Goal: Task Accomplishment & Management: Complete application form

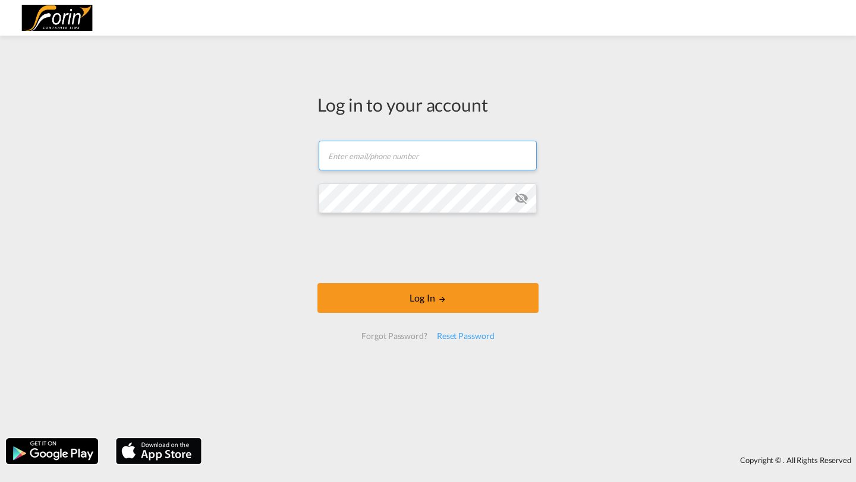
click at [359, 162] on input "text" at bounding box center [427, 156] width 218 height 30
type input "[PERSON_NAME][EMAIL_ADDRESS][DOMAIN_NAME]"
click at [515, 197] on md-icon "icon-eye-off" at bounding box center [521, 198] width 14 height 14
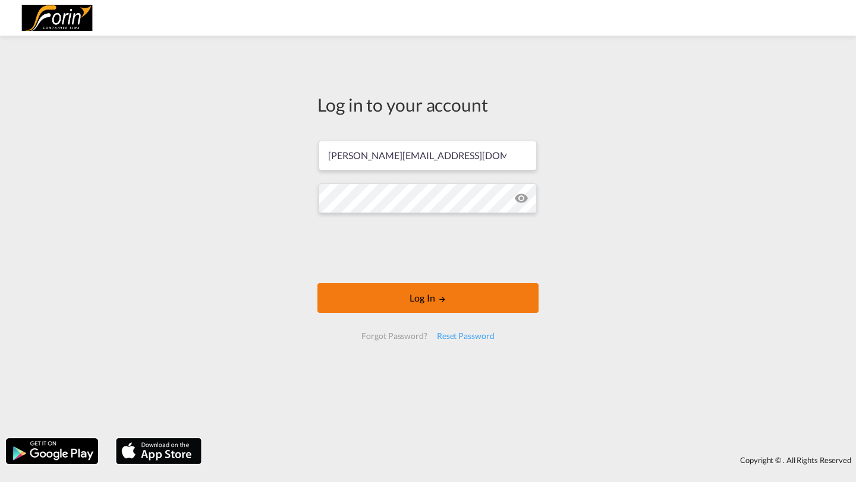
click at [383, 299] on button "Log In" at bounding box center [427, 298] width 221 height 30
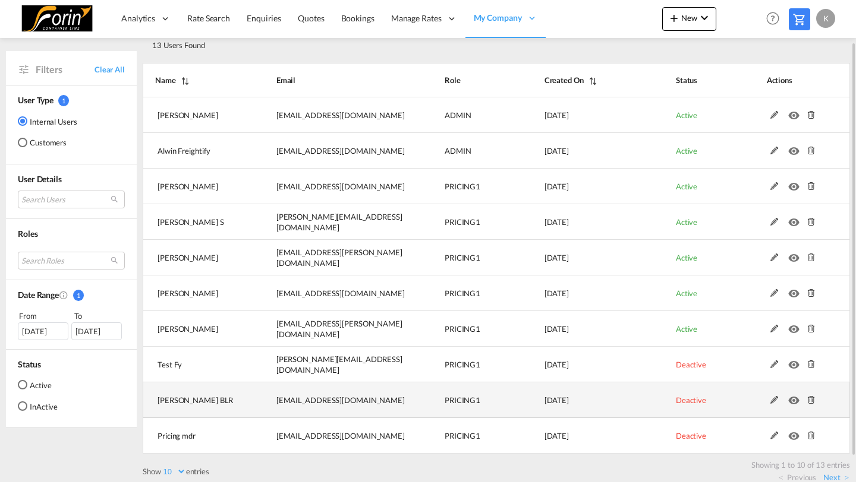
scroll to position [56, 0]
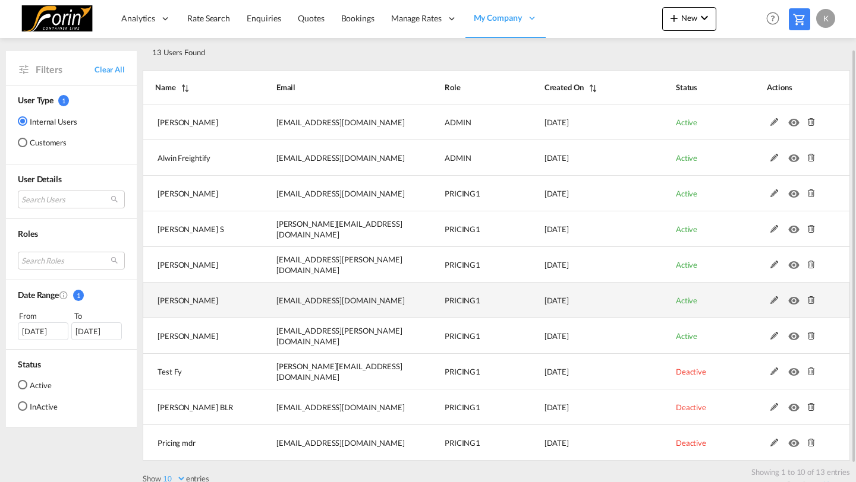
click at [774, 298] on md-icon at bounding box center [773, 300] width 15 height 8
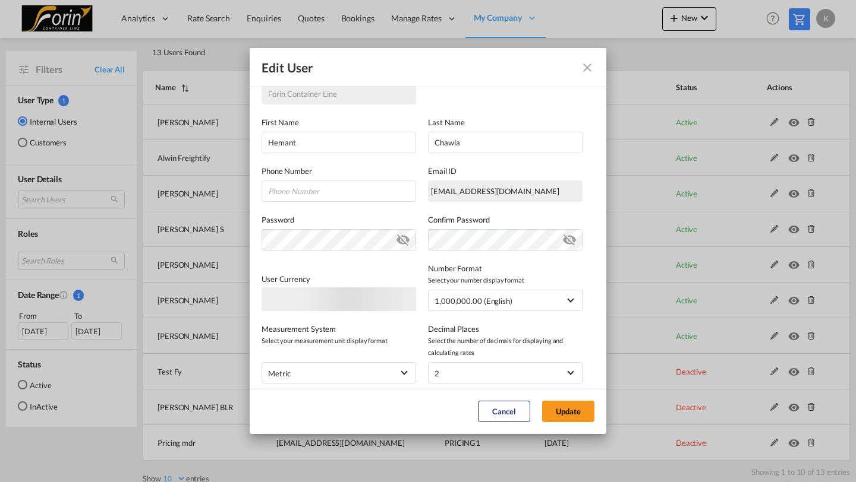
scroll to position [253, 0]
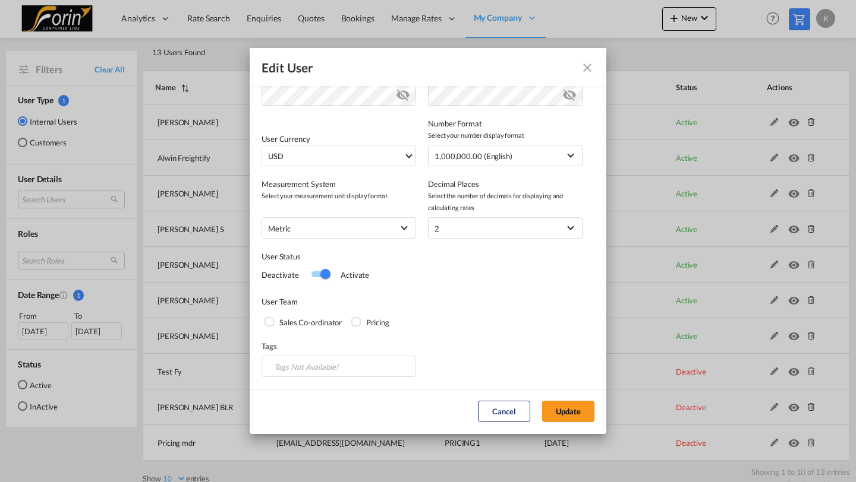
click at [324, 279] on div "Switch 1" at bounding box center [325, 274] width 10 height 10
click at [556, 412] on button "Update" at bounding box center [568, 411] width 52 height 21
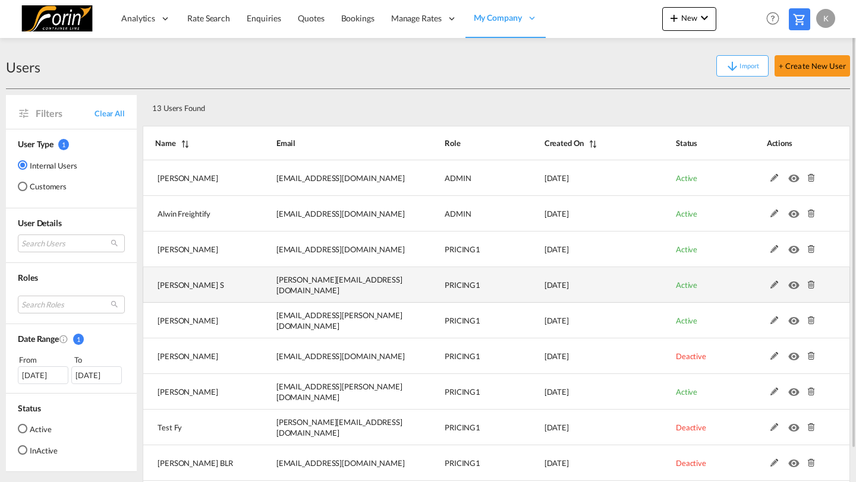
scroll to position [0, 0]
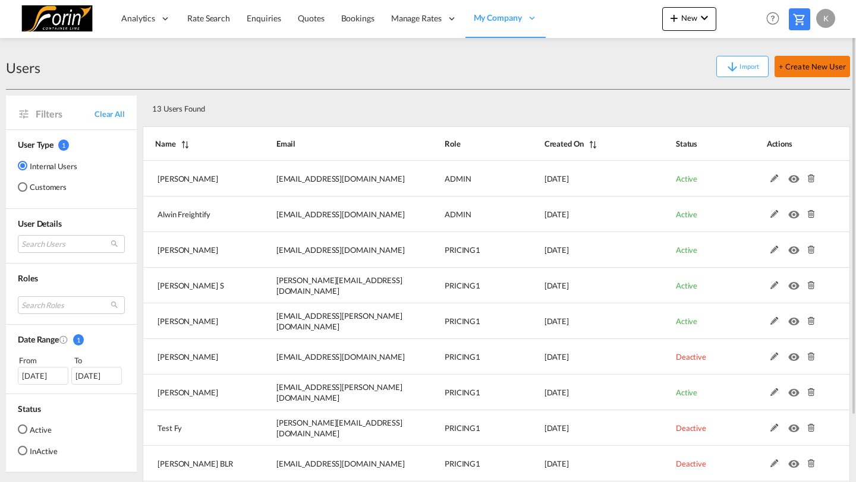
click at [793, 68] on button "+ Create New User" at bounding box center [811, 66] width 75 height 21
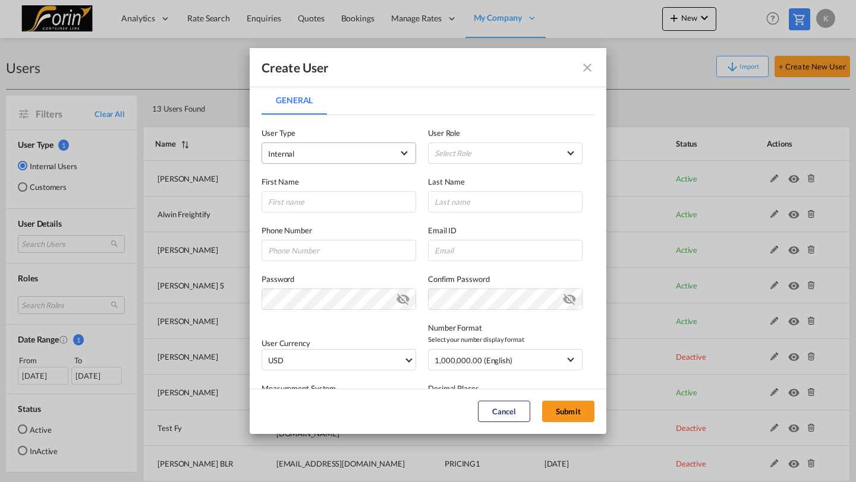
click at [308, 155] on span "Internal" at bounding box center [330, 154] width 125 height 12
click at [327, 118] on md-backdrop at bounding box center [428, 241] width 856 height 482
click at [428, 147] on md-select "Select Role ADMIN GLOBAL Essentials Admin GLOBAL Essentials Manager GLOBAL Esse…" at bounding box center [505, 153] width 154 height 21
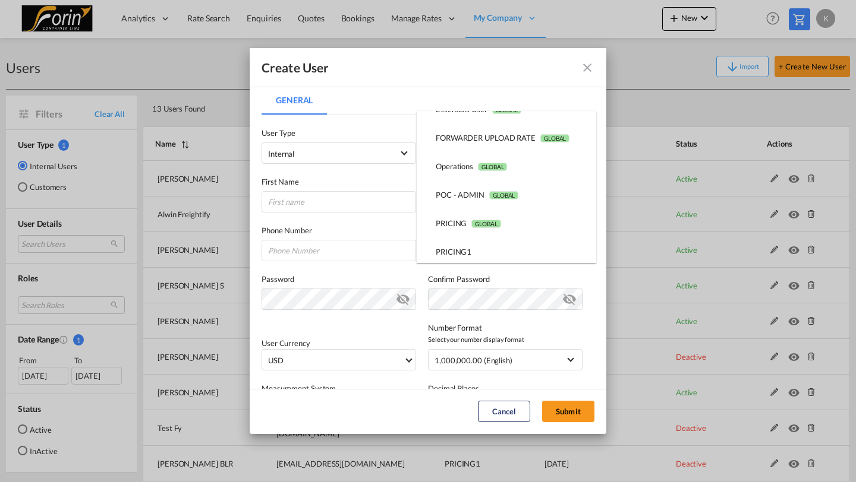
scroll to position [165, 0]
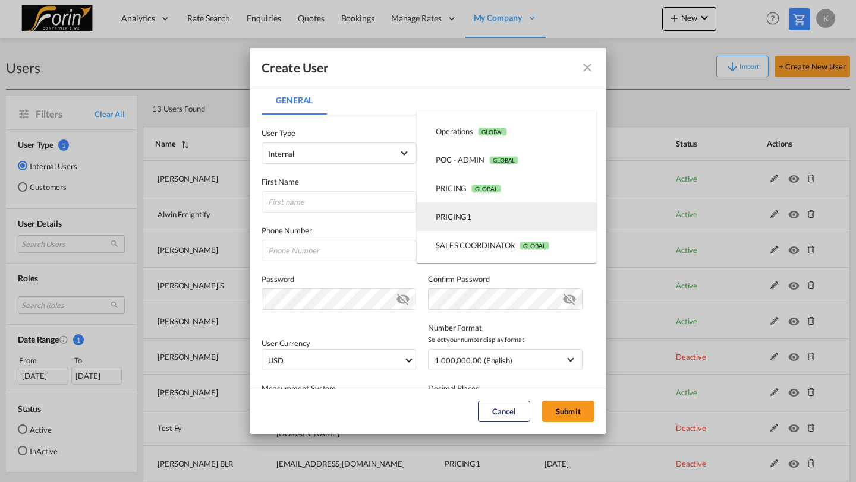
click at [455, 213] on div "PRICING1 USER_DEFINED" at bounding box center [454, 217] width 36 height 11
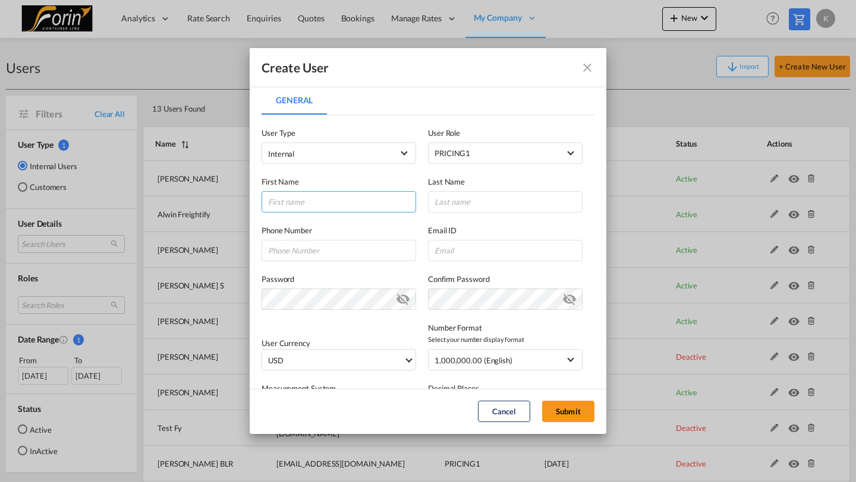
click at [322, 195] on input "General General ..." at bounding box center [338, 201] width 154 height 21
type input "Rajan"
type input "Tanwar"
click at [462, 254] on input "General General ..." at bounding box center [505, 250] width 154 height 21
paste input "pricing.del@forin-line.com"
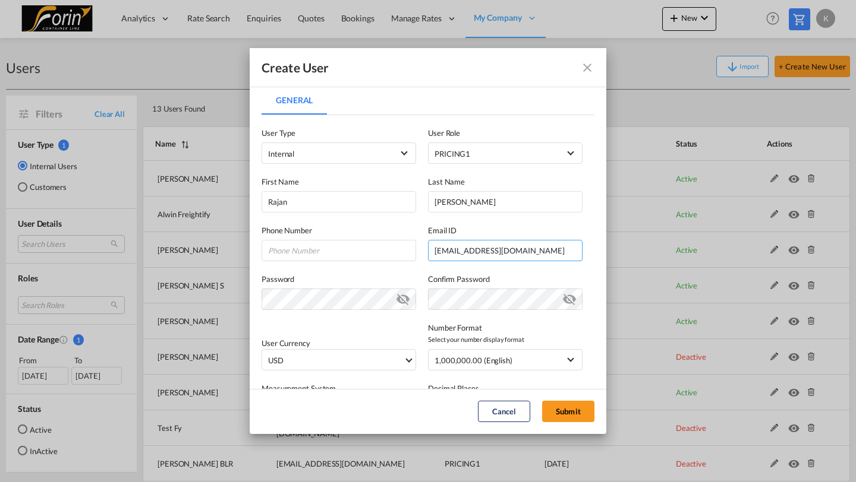
type input "pricing.del@forin-line.com"
click at [393, 276] on label "Password" at bounding box center [338, 279] width 154 height 12
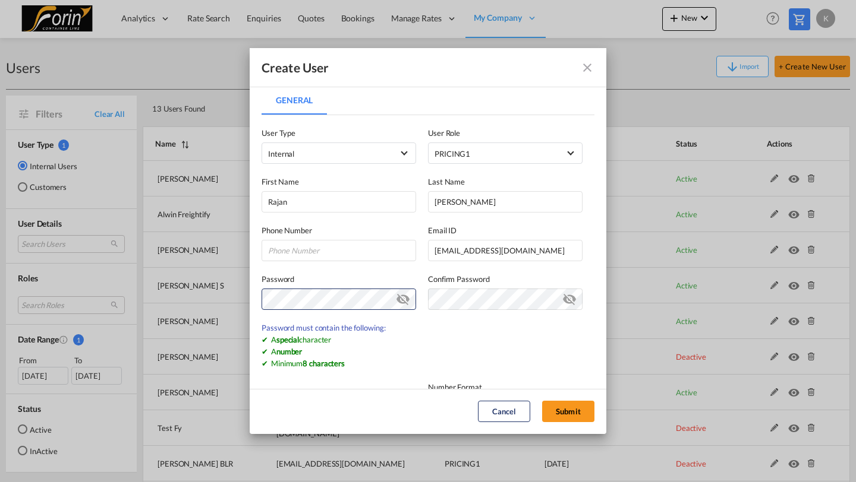
click at [404, 304] on md-icon "icon-eye-off" at bounding box center [403, 297] width 14 height 14
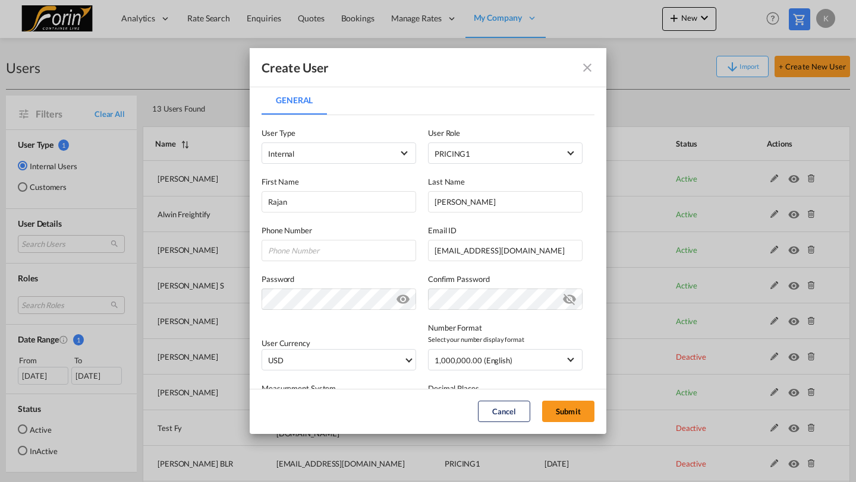
click at [539, 270] on div "Password Password must contain the following: A special character A number Mini…" at bounding box center [427, 285] width 333 height 49
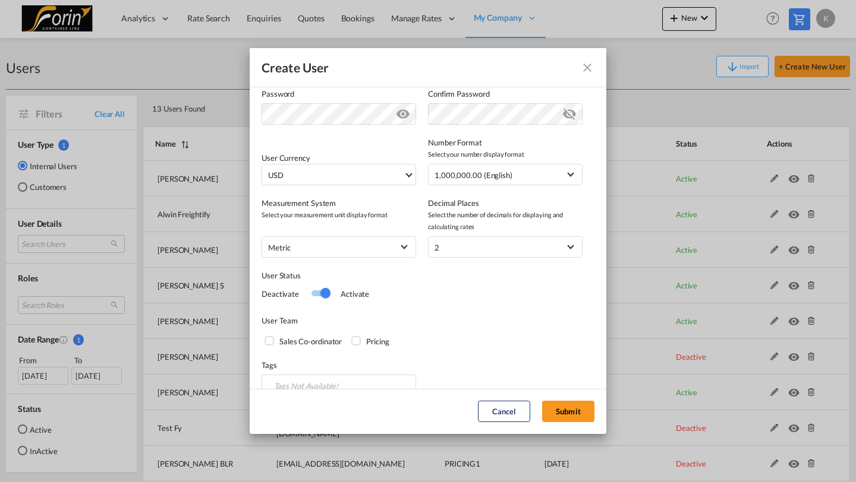
scroll to position [204, 0]
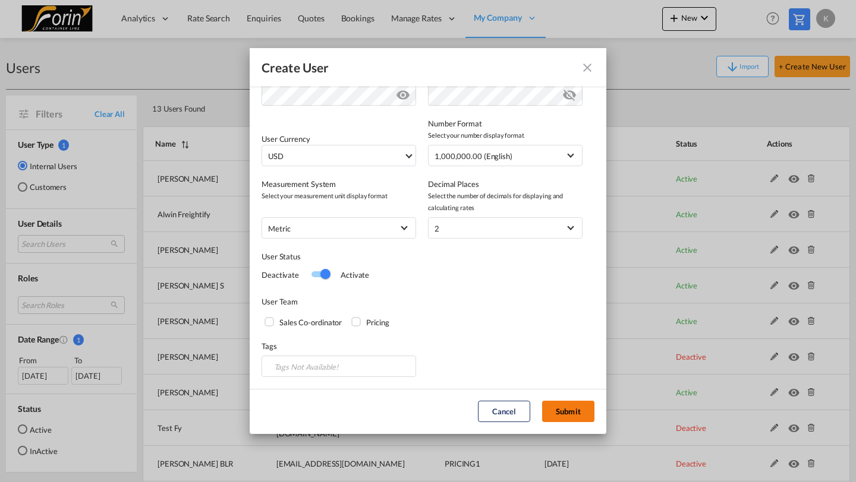
click at [565, 409] on button "Submit" at bounding box center [568, 411] width 52 height 21
click at [561, 415] on button "Submit" at bounding box center [568, 411] width 52 height 21
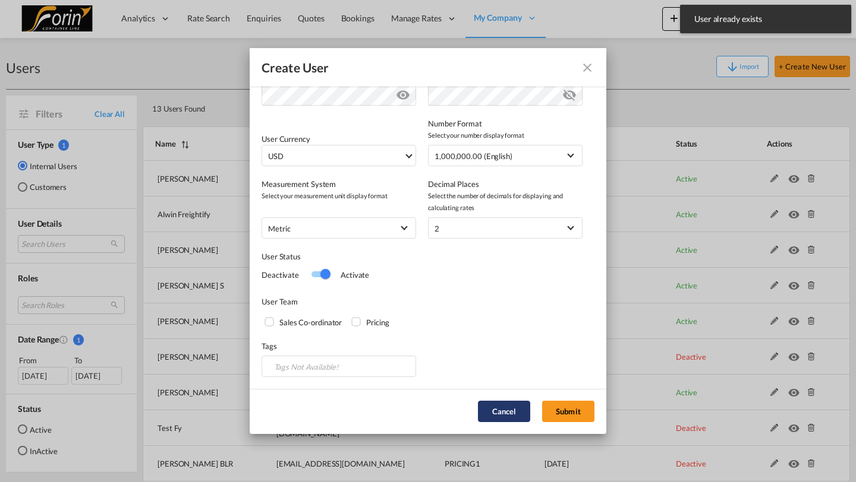
click at [506, 405] on button "Cancel" at bounding box center [504, 411] width 52 height 21
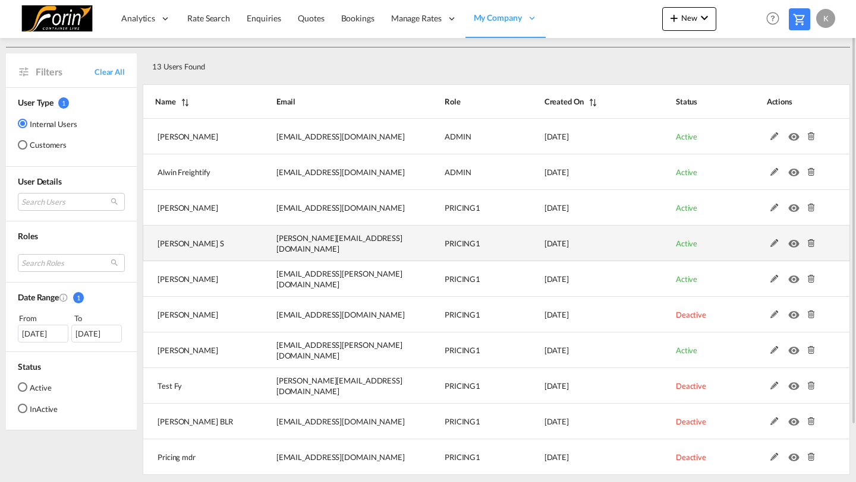
scroll to position [77, 0]
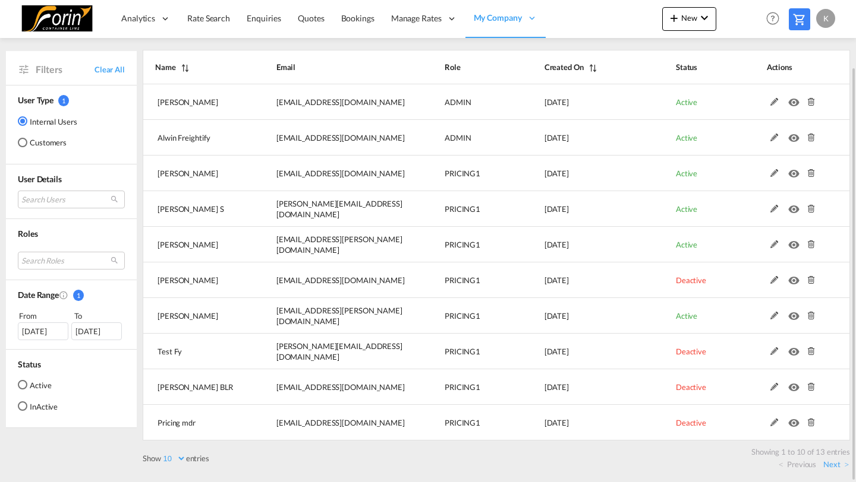
click at [177, 461] on select "10 25 50 100" at bounding box center [173, 459] width 25 height 10
select select "25"
click at [162, 454] on select "10 25 50 100" at bounding box center [173, 459] width 25 height 10
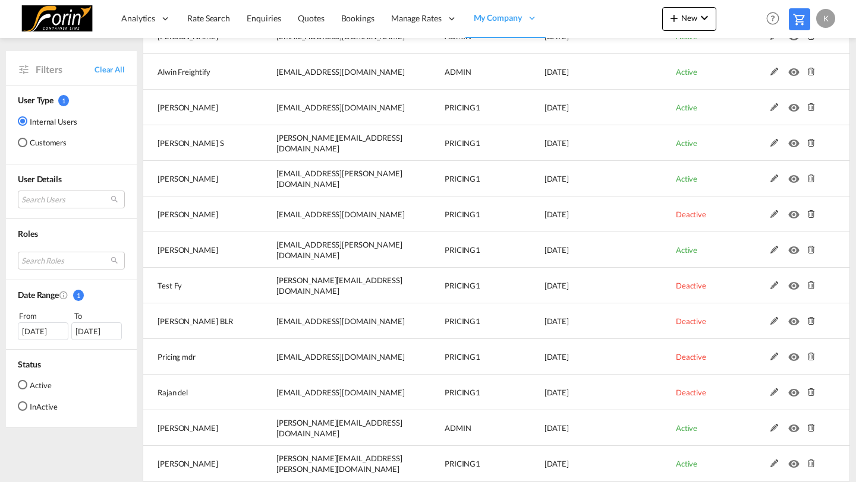
scroll to position [184, 0]
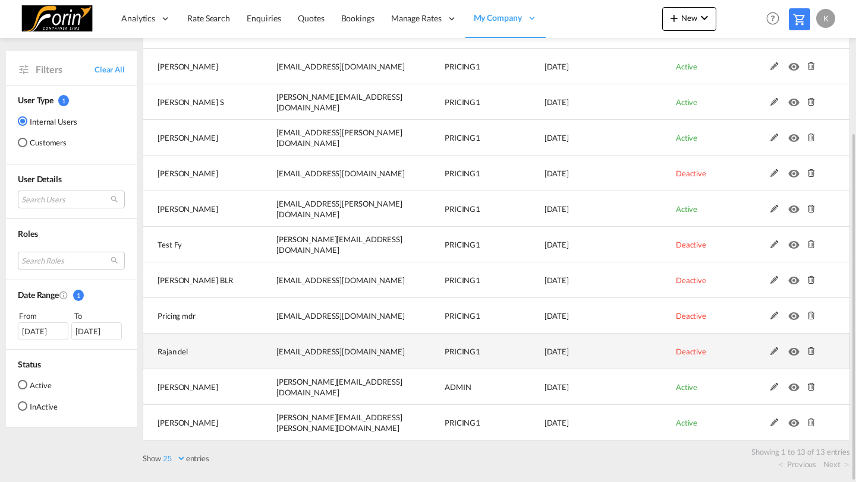
click at [769, 352] on md-icon at bounding box center [773, 352] width 15 height 8
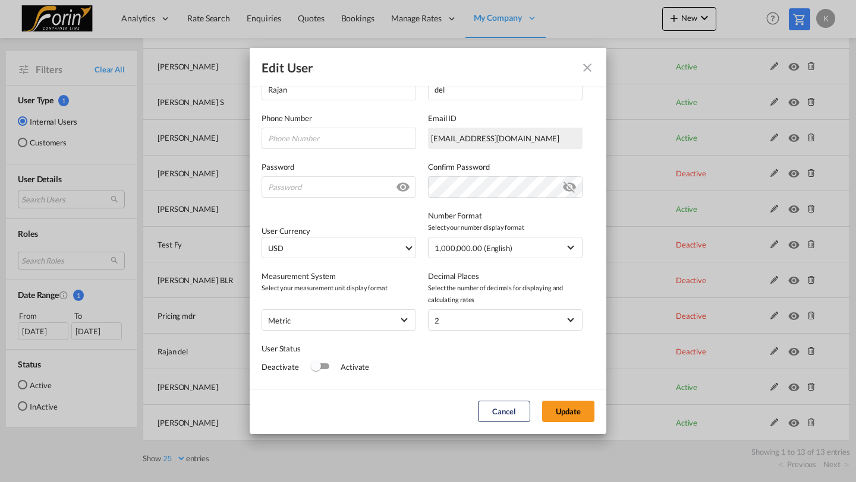
scroll to position [253, 0]
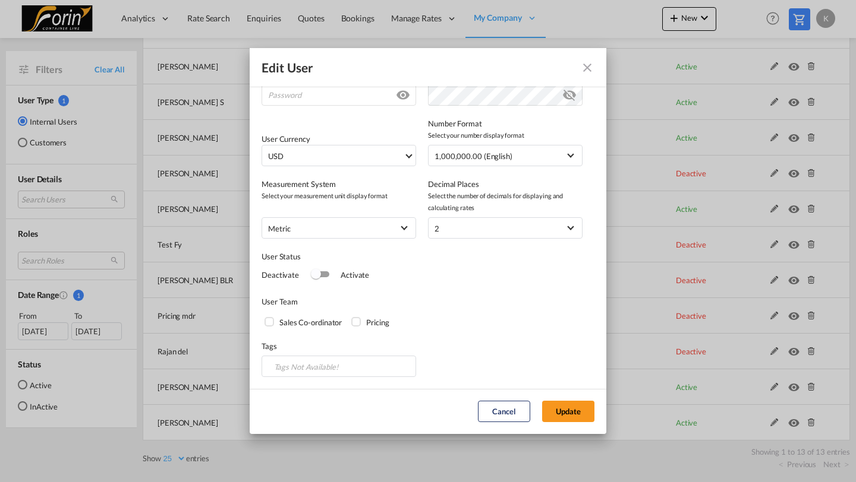
click at [319, 276] on div "Switch 1" at bounding box center [316, 274] width 10 height 10
click at [564, 408] on button "Update" at bounding box center [568, 411] width 52 height 21
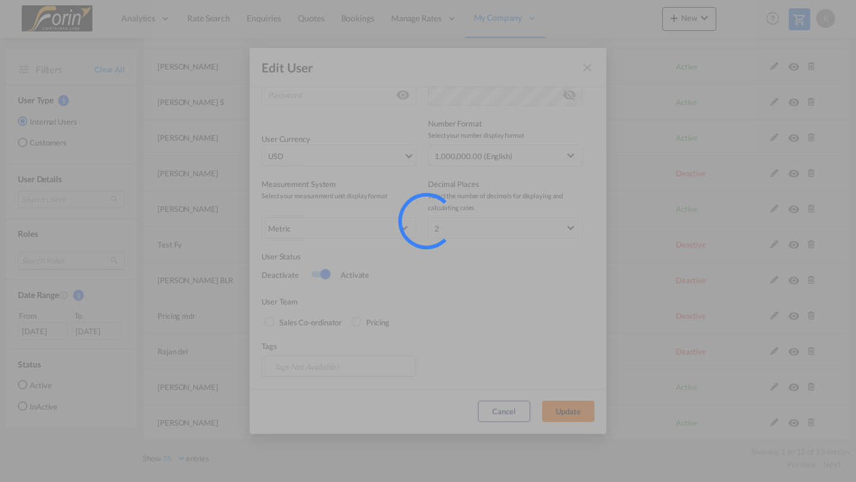
select select "25"
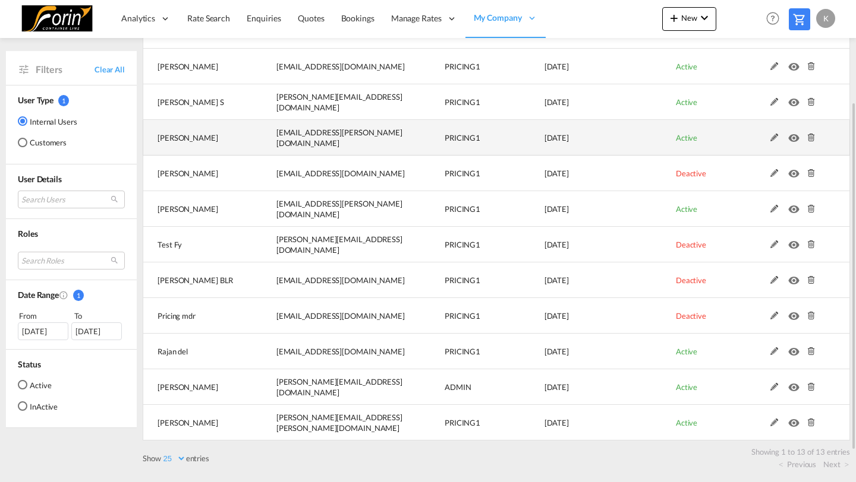
scroll to position [0, 0]
